Goal: Task Accomplishment & Management: Use online tool/utility

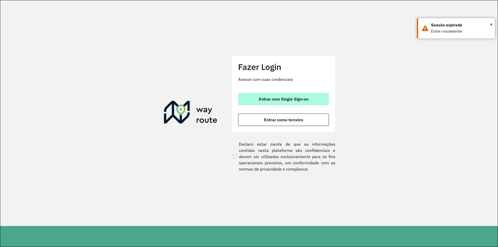
click at [271, 101] on span "Entrar com Single Sign-on" at bounding box center [284, 99] width 50 height 4
click at [280, 97] on span "Entrar com Single Sign-on" at bounding box center [284, 99] width 50 height 4
click at [283, 99] on span "Entrar com Single Sign-on" at bounding box center [284, 99] width 50 height 4
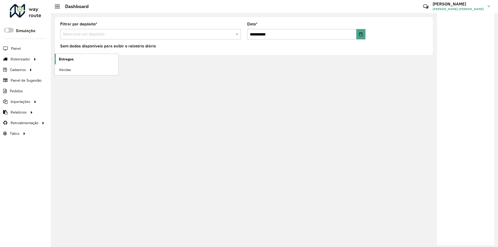
click at [62, 59] on span "Entregas" at bounding box center [66, 59] width 15 height 5
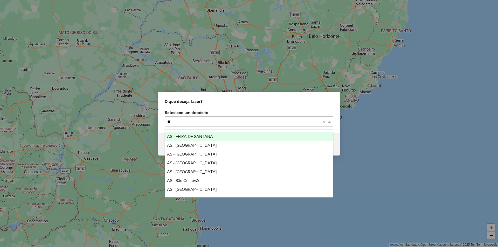
type input "***"
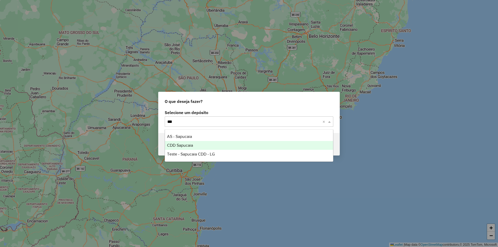
click at [191, 147] on span "CDD Sapucaia" at bounding box center [180, 145] width 26 height 4
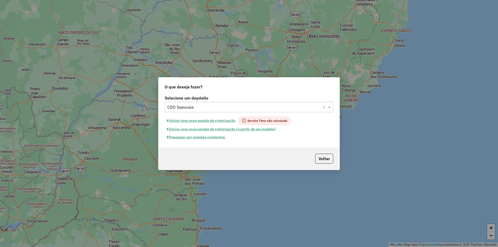
click at [202, 138] on button "Pesquisar por sessões existentes" at bounding box center [196, 137] width 63 height 8
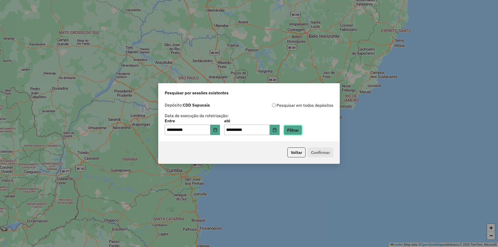
click at [297, 132] on button "Filtrar" at bounding box center [293, 130] width 18 height 10
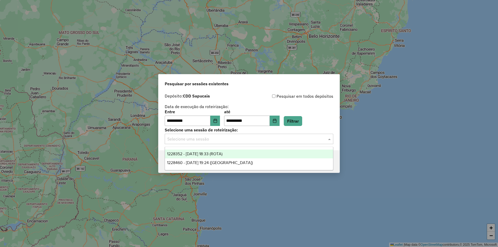
drag, startPoint x: 329, startPoint y: 139, endPoint x: 313, endPoint y: 139, distance: 15.8
click at [328, 139] on span at bounding box center [330, 139] width 6 height 6
click at [223, 153] on span "1228352 - 12/08/2025 18:33 (ROTA)" at bounding box center [195, 154] width 56 height 4
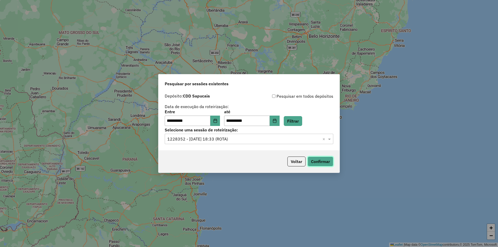
click at [312, 157] on button "Confirmar" at bounding box center [321, 162] width 26 height 10
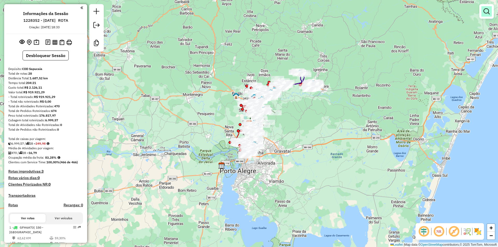
click at [488, 9] on em at bounding box center [487, 11] width 6 height 6
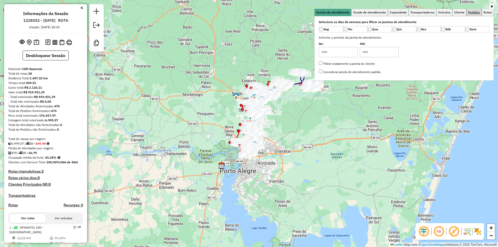
click at [472, 13] on span "Pedidos" at bounding box center [474, 12] width 12 height 3
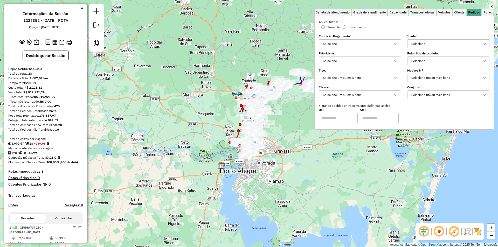
click at [368, 76] on div "Selecione um ou mais itens" at bounding box center [356, 78] width 70 height 8
click at [357, 111] on span "Somente recolha" at bounding box center [350, 111] width 32 height 6
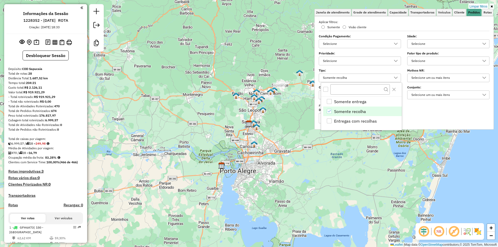
click at [268, 60] on div "Limpar filtros Janela de atendimento Grade de atendimento Capacidade Transporta…" at bounding box center [249, 123] width 498 height 247
